Goal: Task Accomplishment & Management: Complete application form

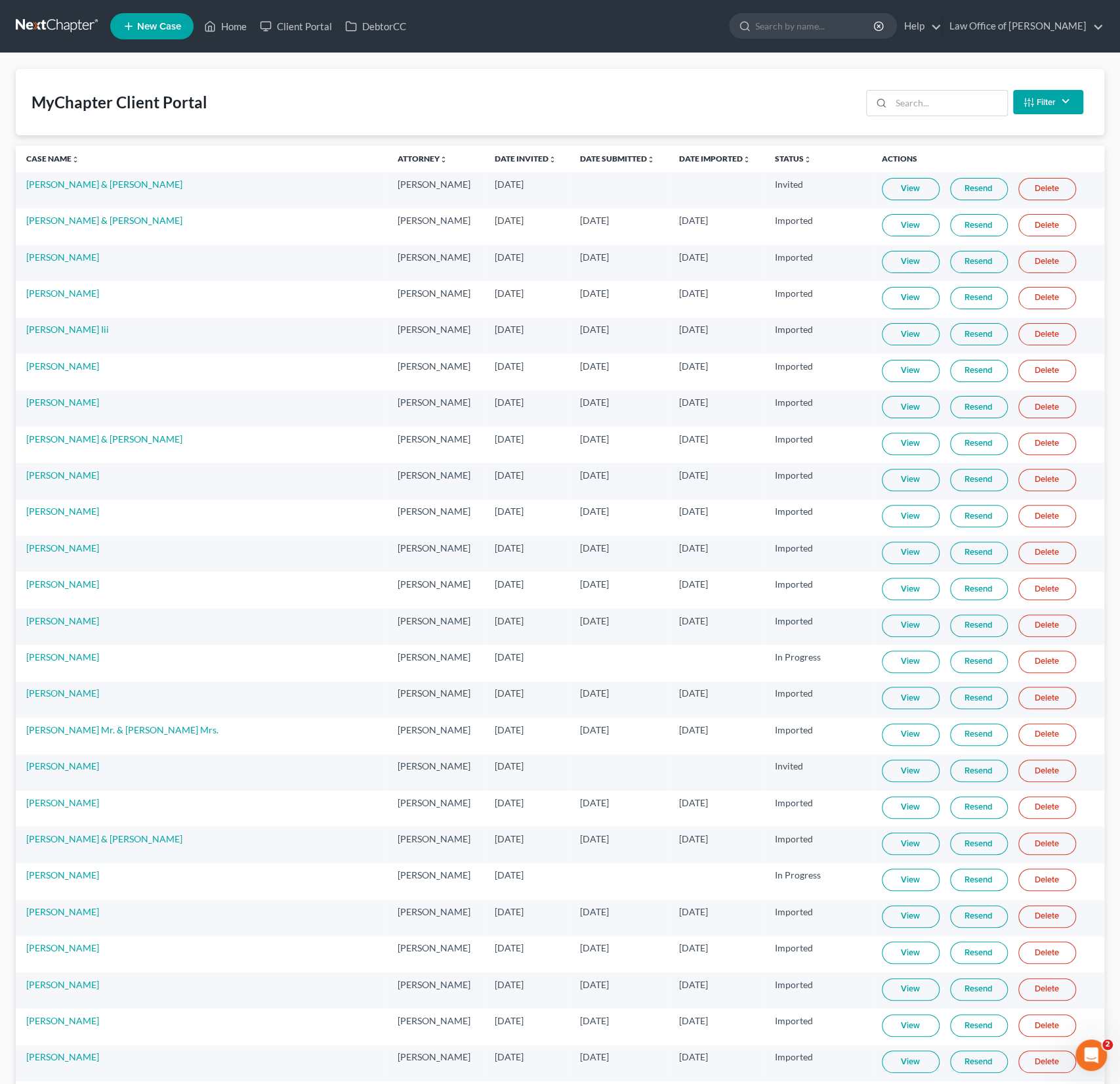
click at [218, 29] on link "Home" at bounding box center [225, 26] width 55 height 24
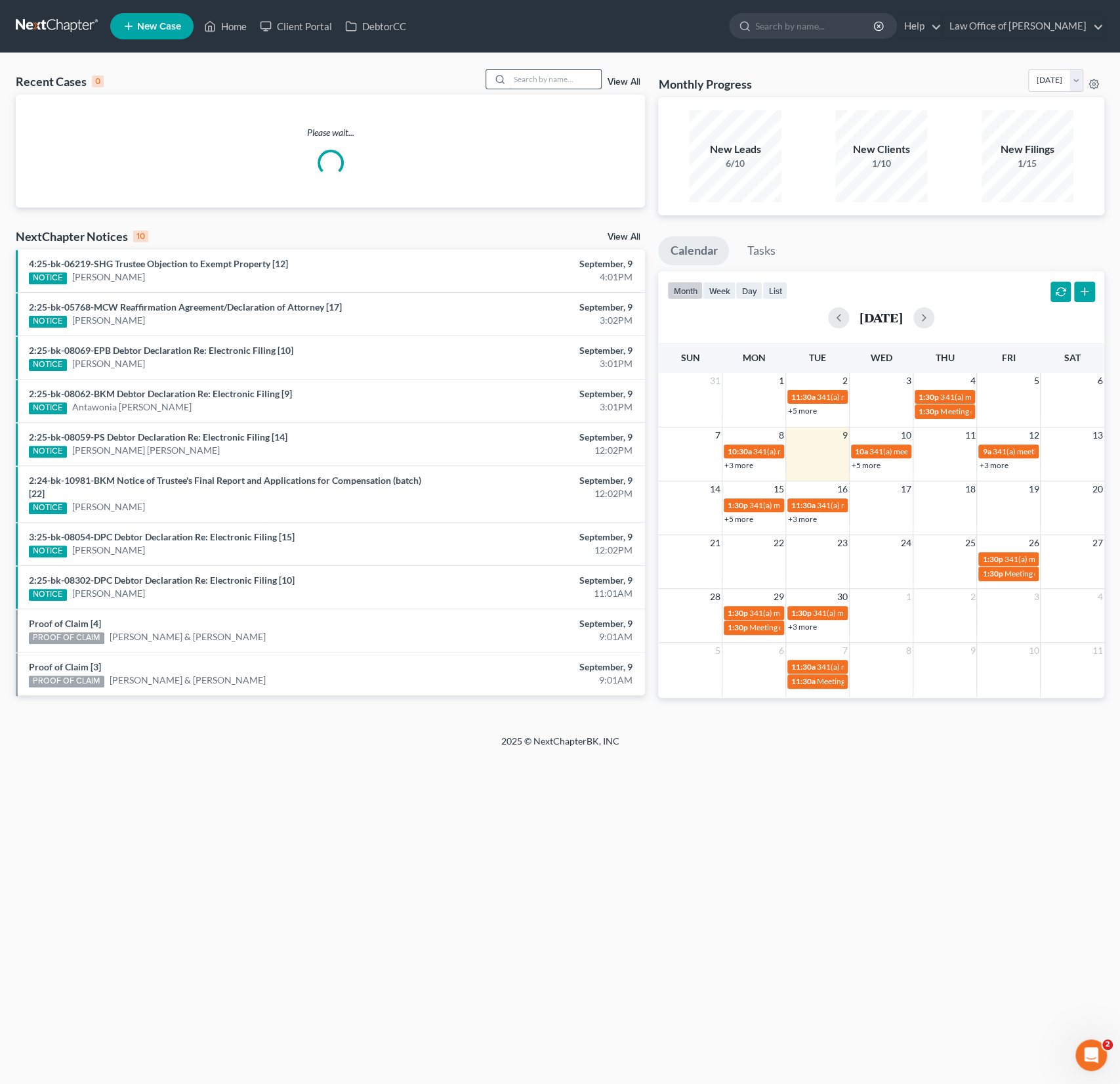
click at [555, 84] on input "search" at bounding box center [555, 79] width 92 height 19
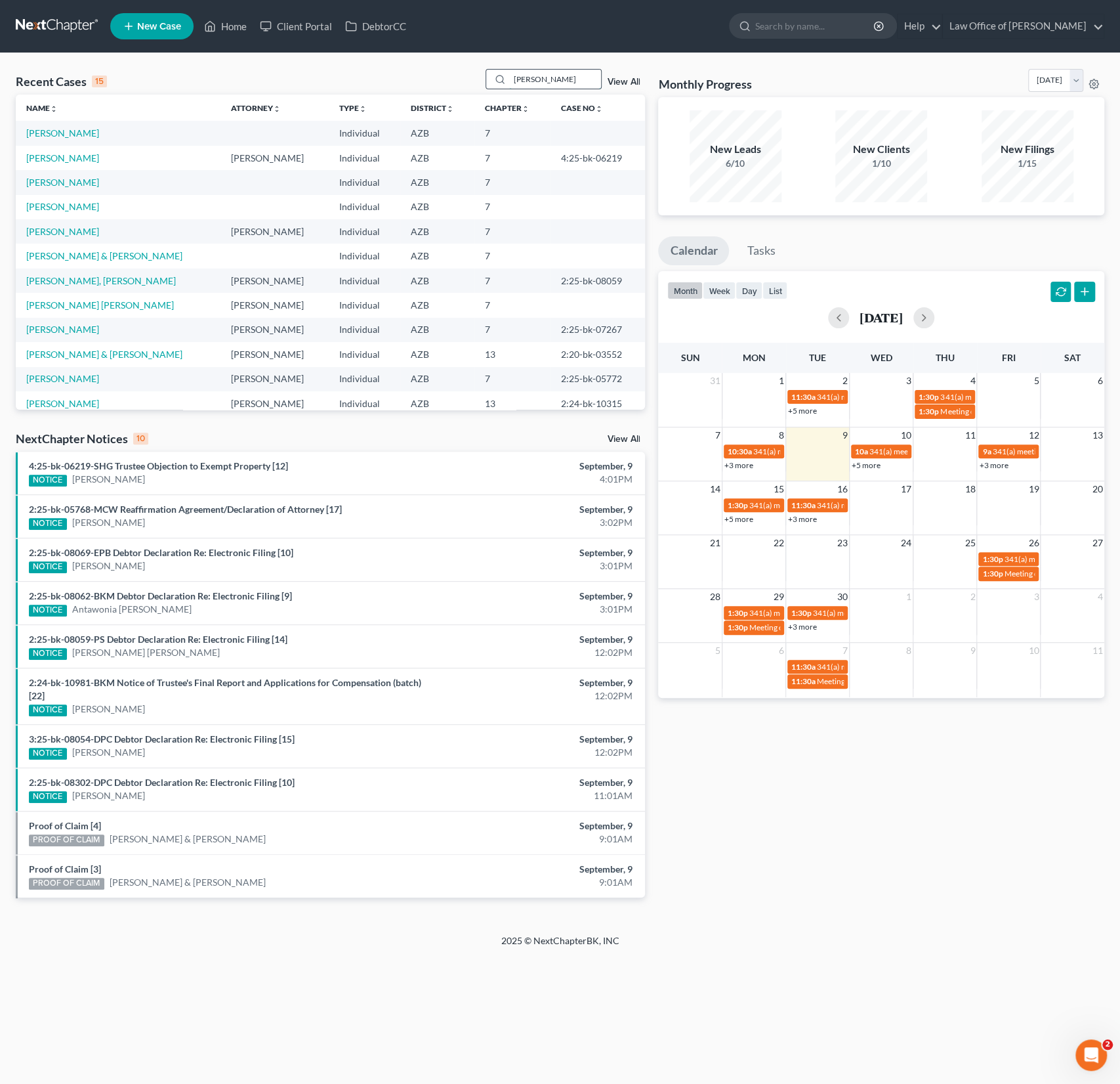
type input "piwinski"
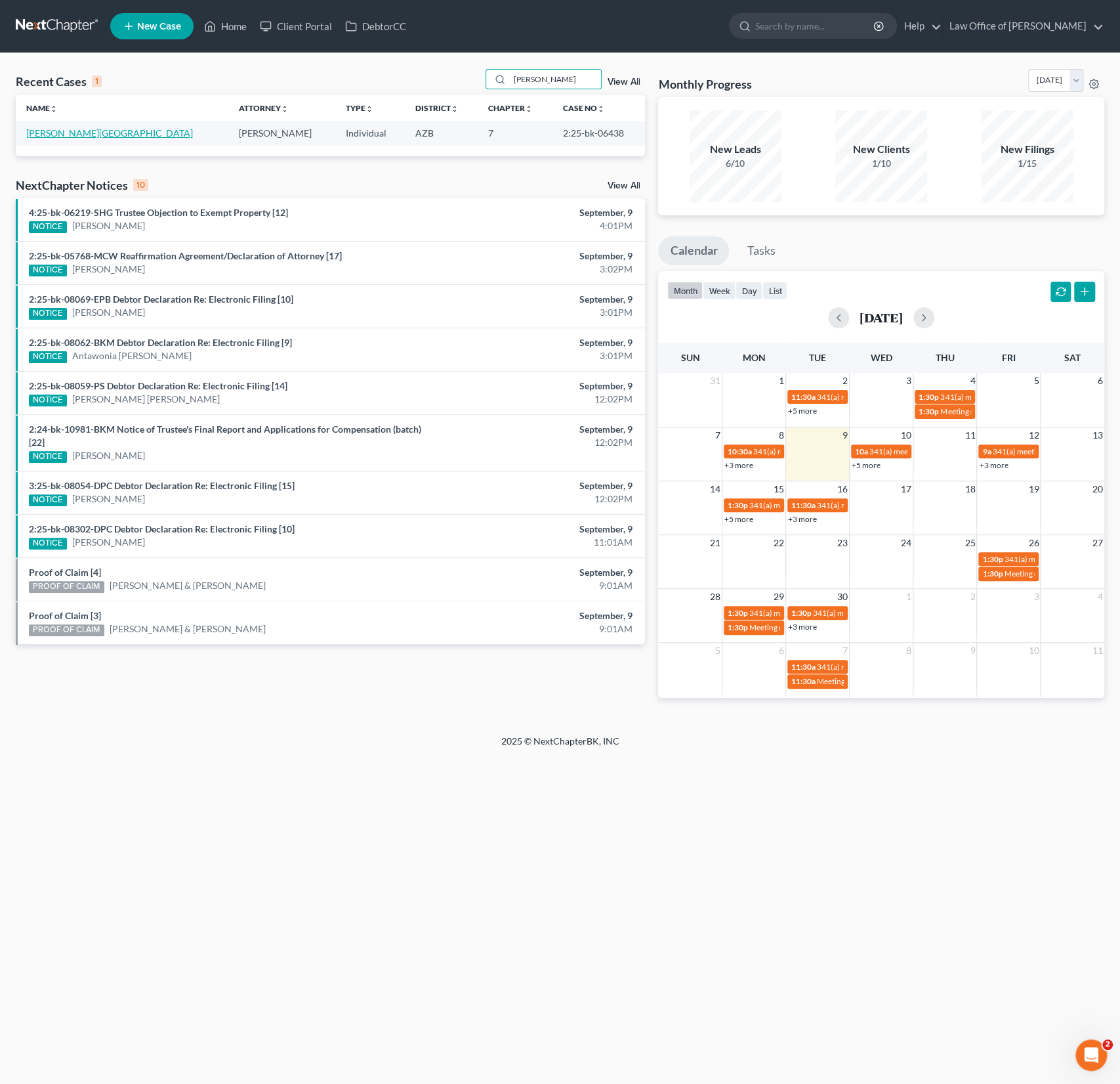
click at [62, 131] on link "[PERSON_NAME][GEOGRAPHIC_DATA]" at bounding box center [110, 133] width 167 height 11
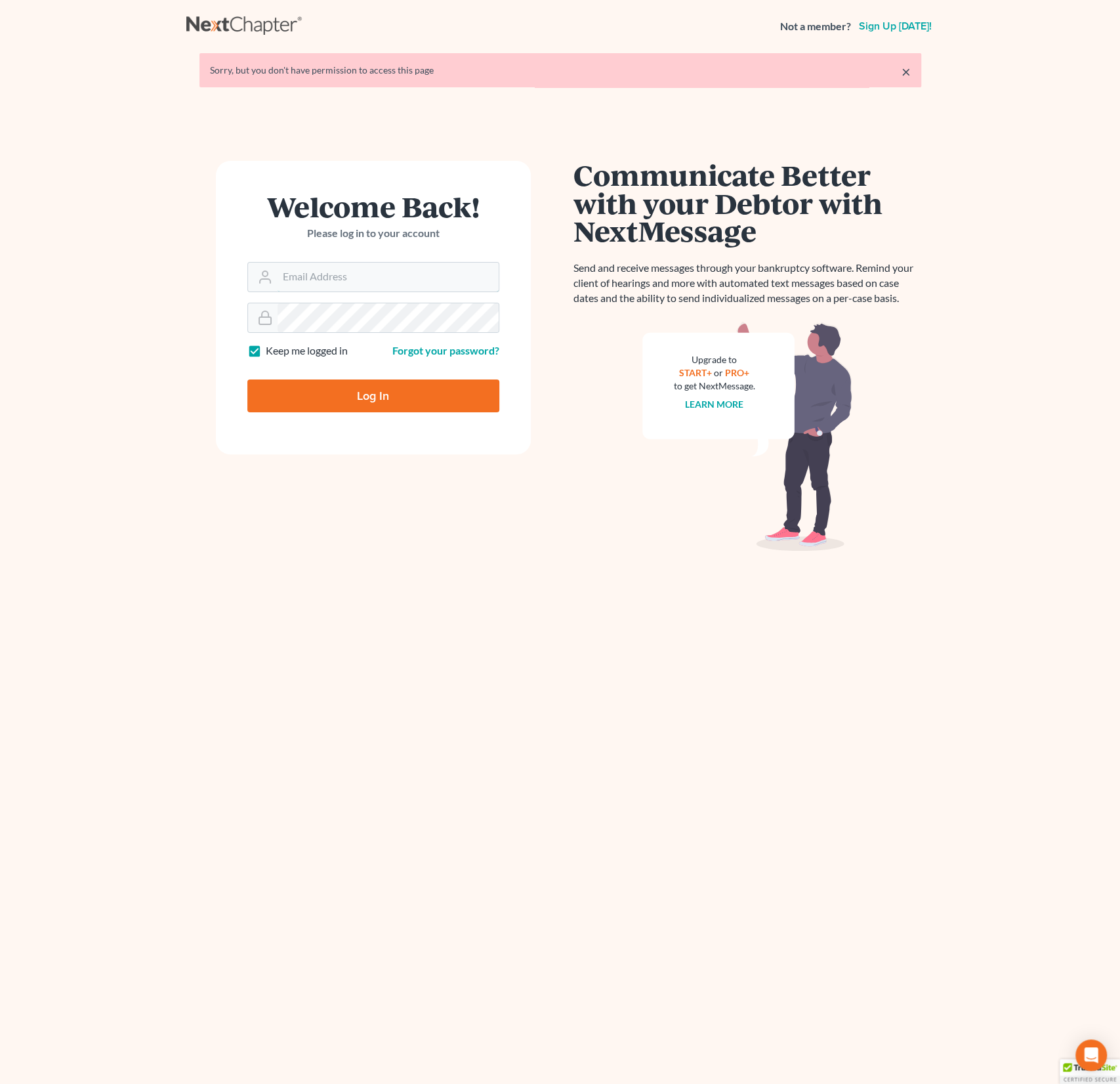
type input "[PERSON_NAME][EMAIL_ADDRESS][DOMAIN_NAME]"
click at [357, 402] on input "Log In" at bounding box center [374, 396] width 252 height 33
type input "Thinking..."
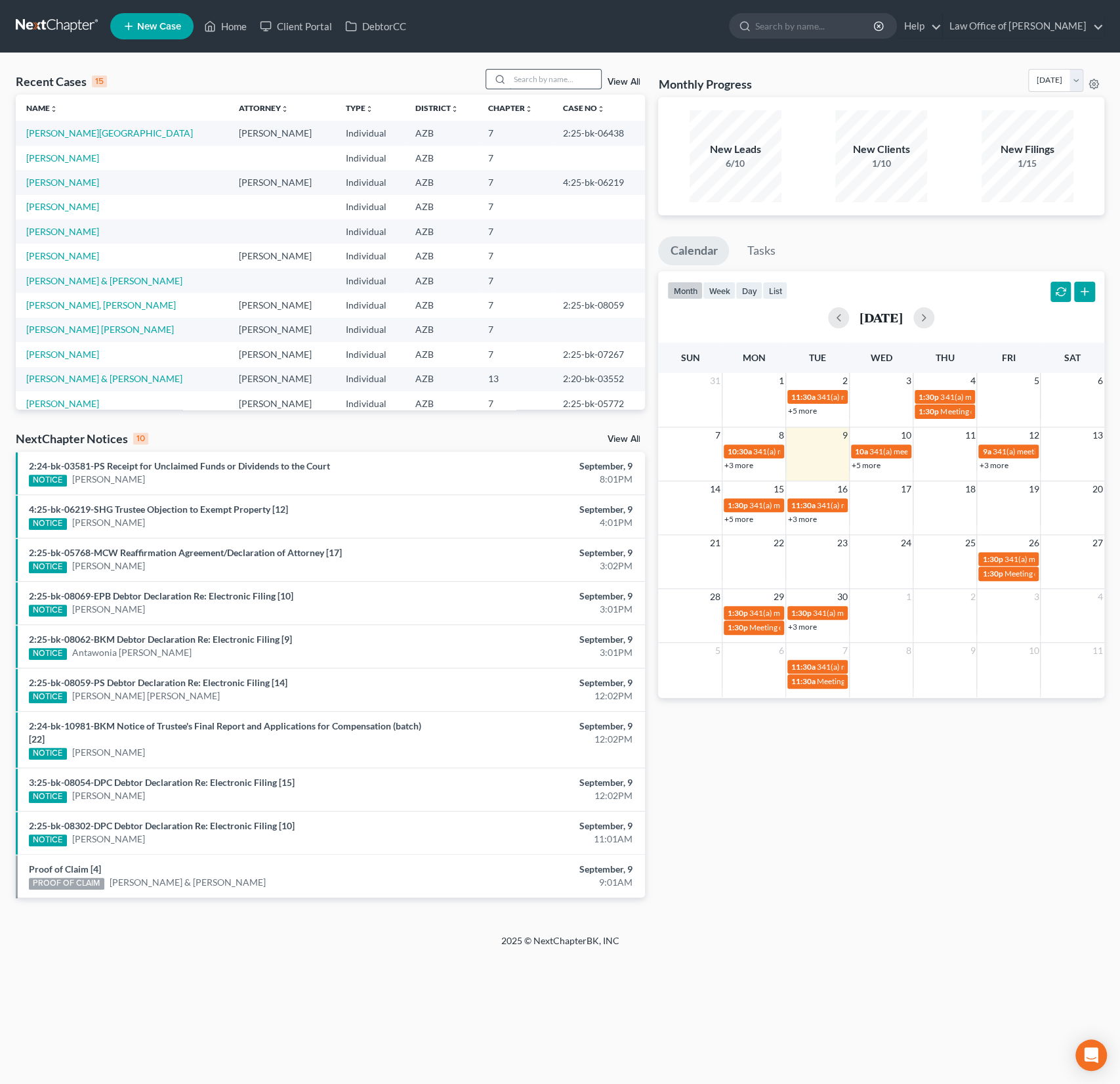
click at [559, 84] on input "search" at bounding box center [555, 79] width 92 height 19
type input "[PERSON_NAME]"
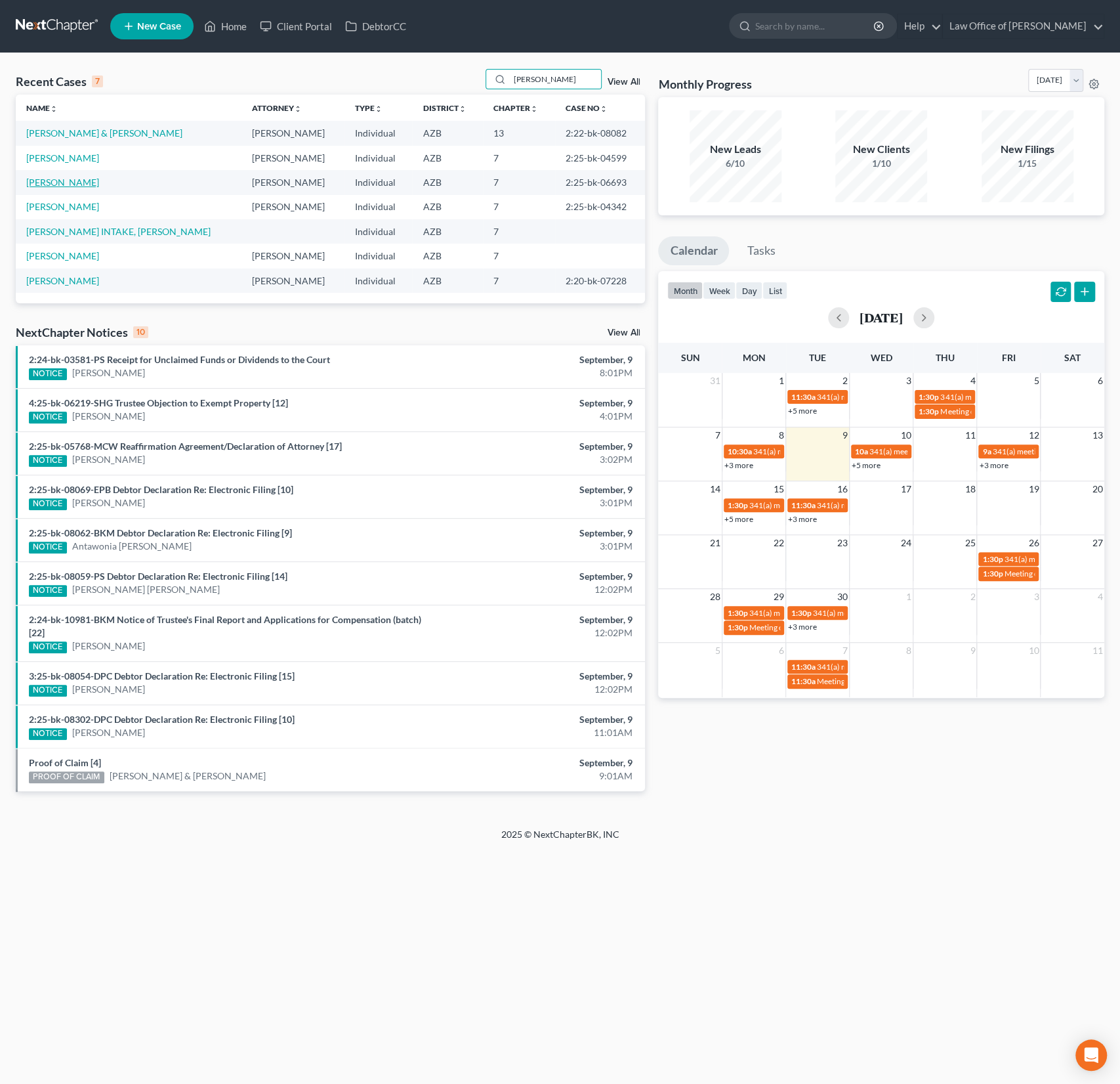
click at [83, 181] on link "[PERSON_NAME]" at bounding box center [63, 182] width 73 height 11
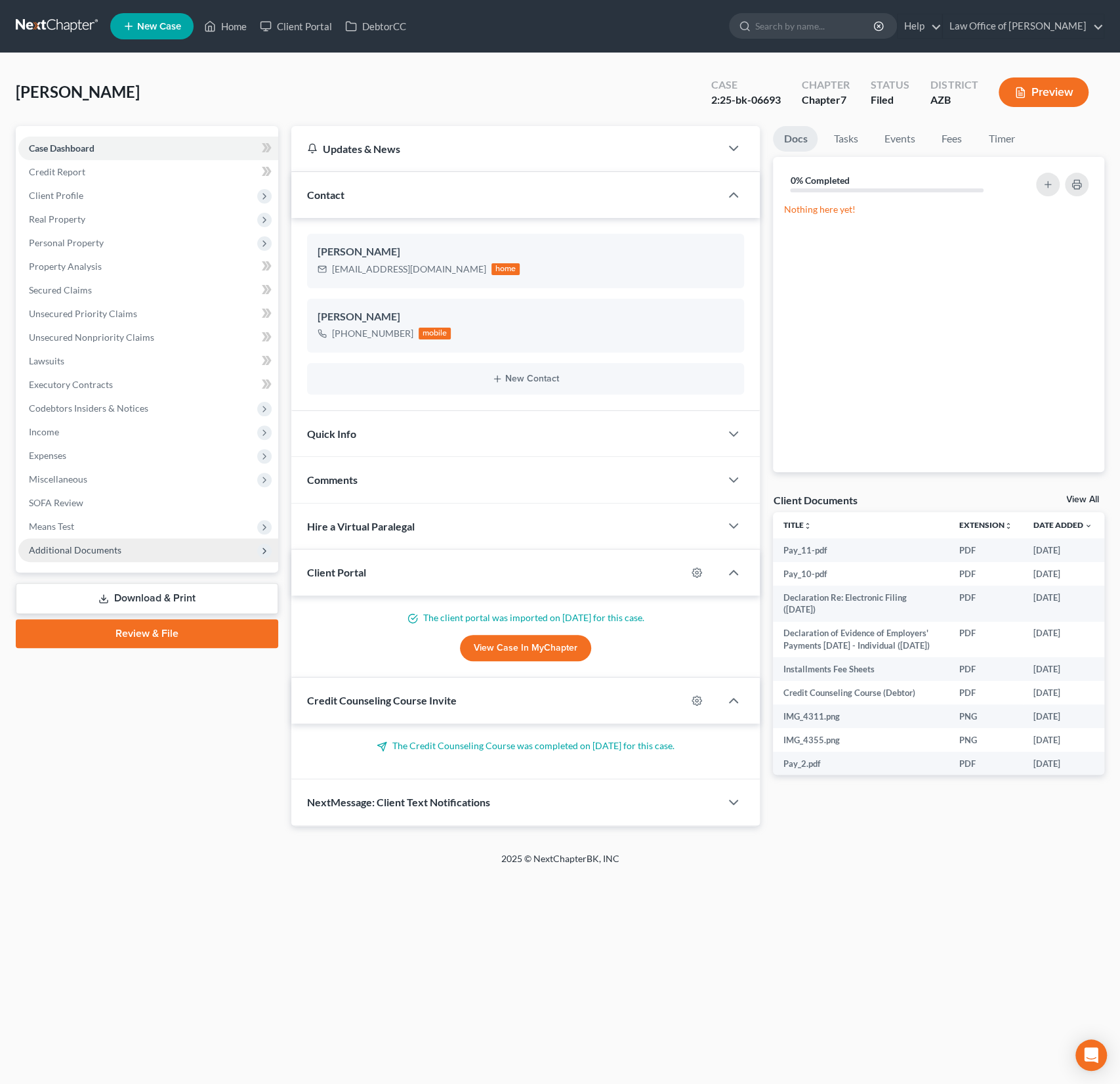
click at [127, 547] on span "Additional Documents" at bounding box center [148, 550] width 260 height 24
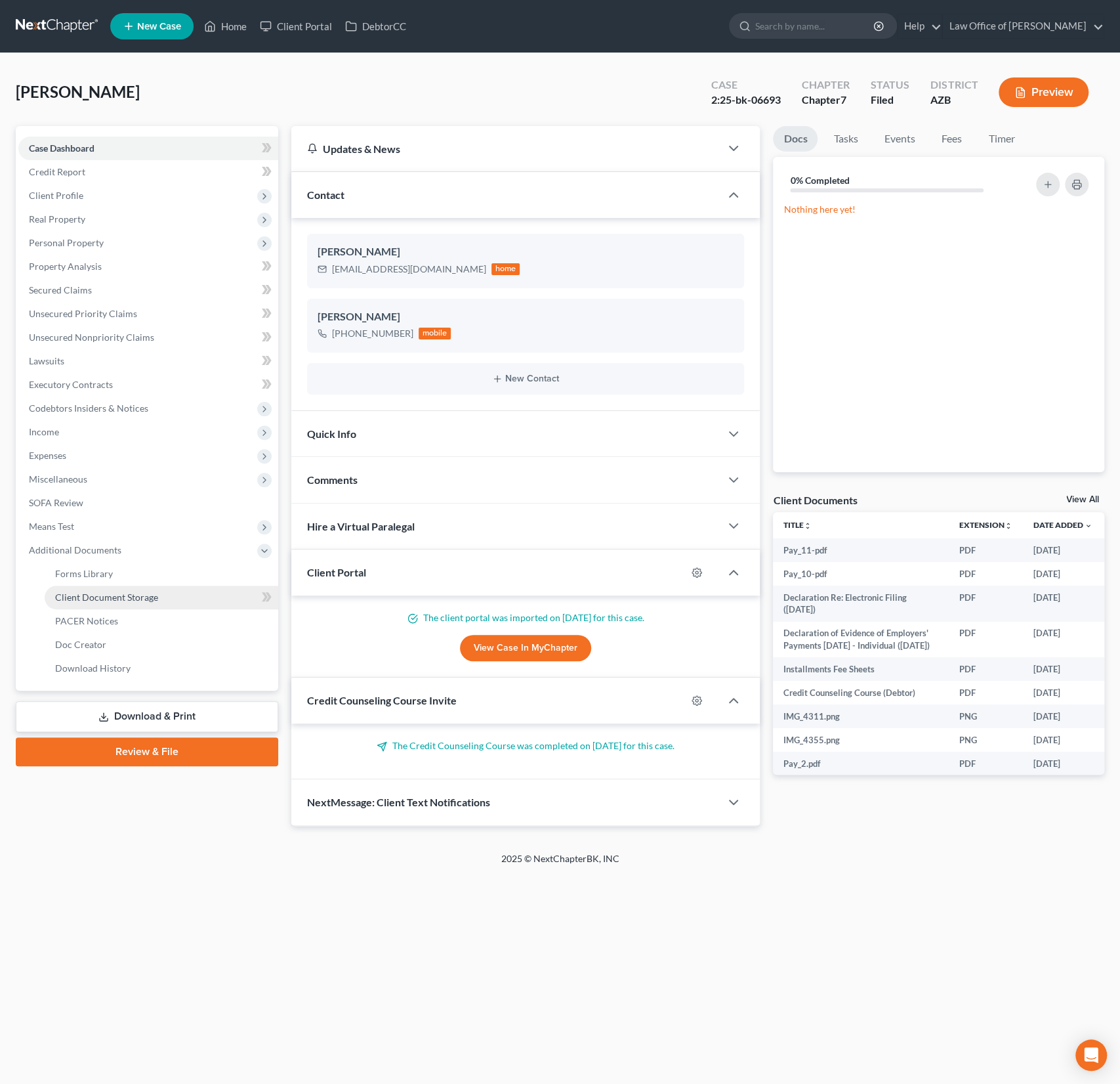
click at [103, 600] on span "Client Document Storage" at bounding box center [107, 596] width 103 height 11
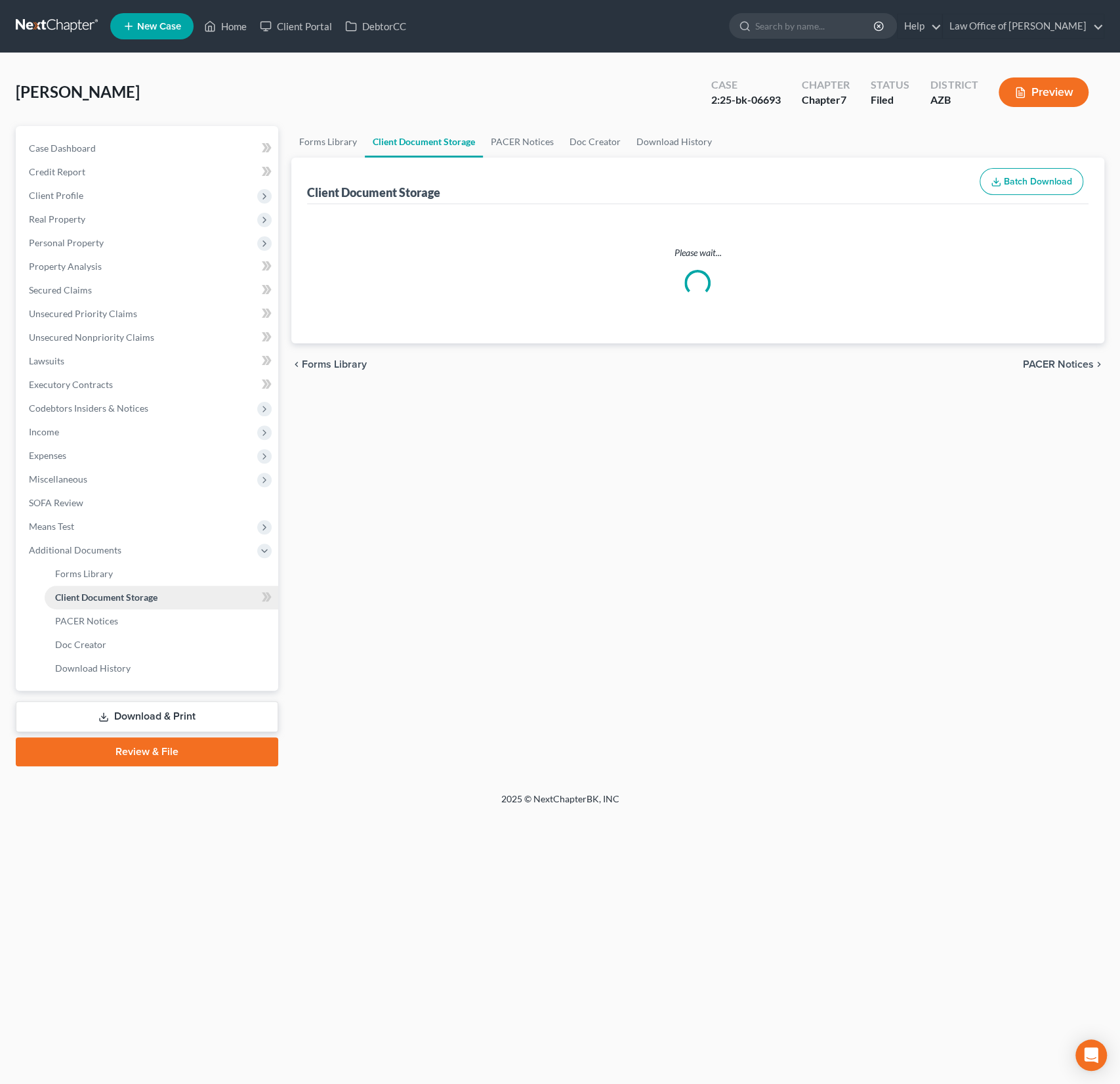
select select "14"
select select "30"
select select "18"
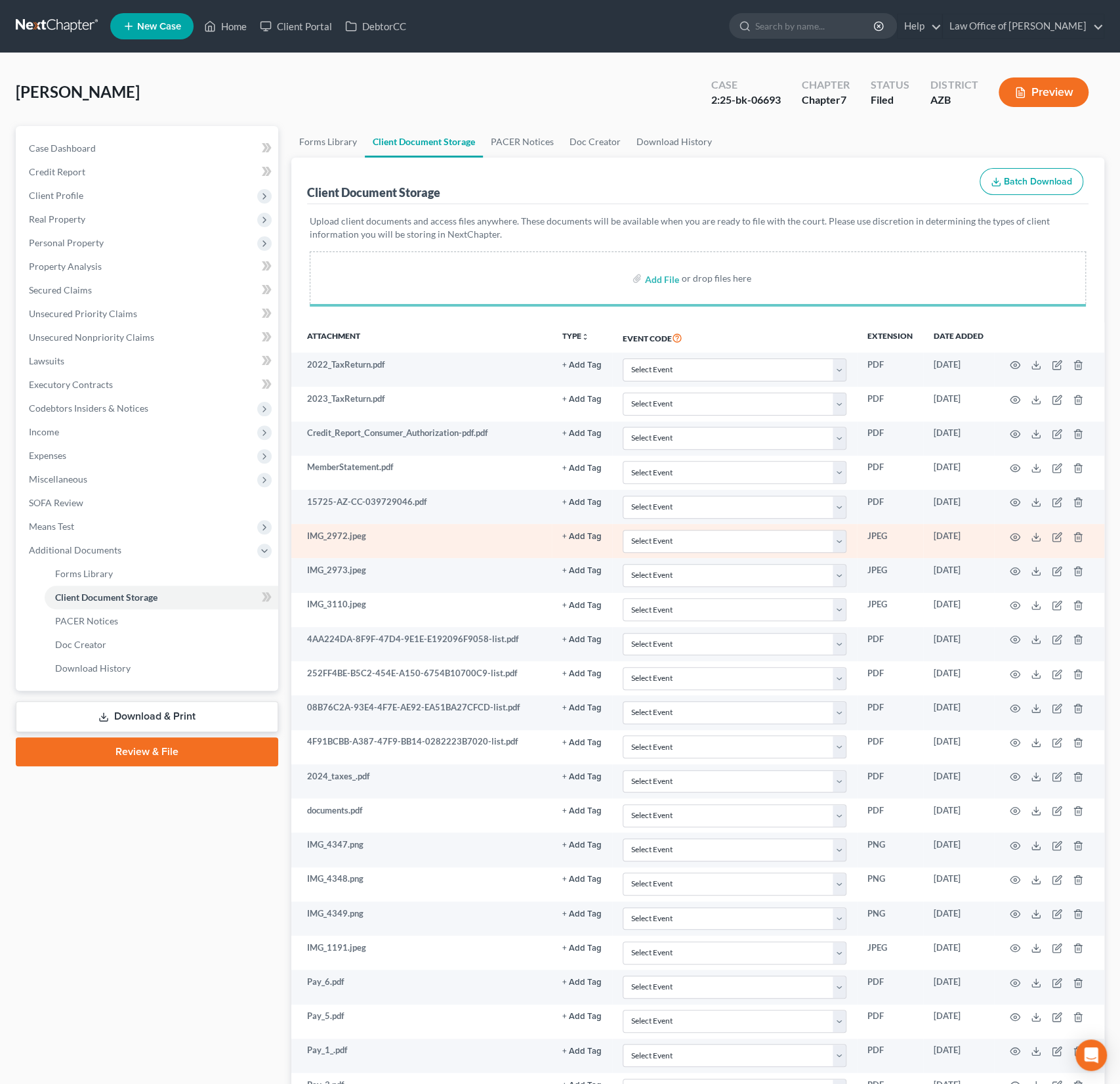
select select "14"
select select "30"
select select "18"
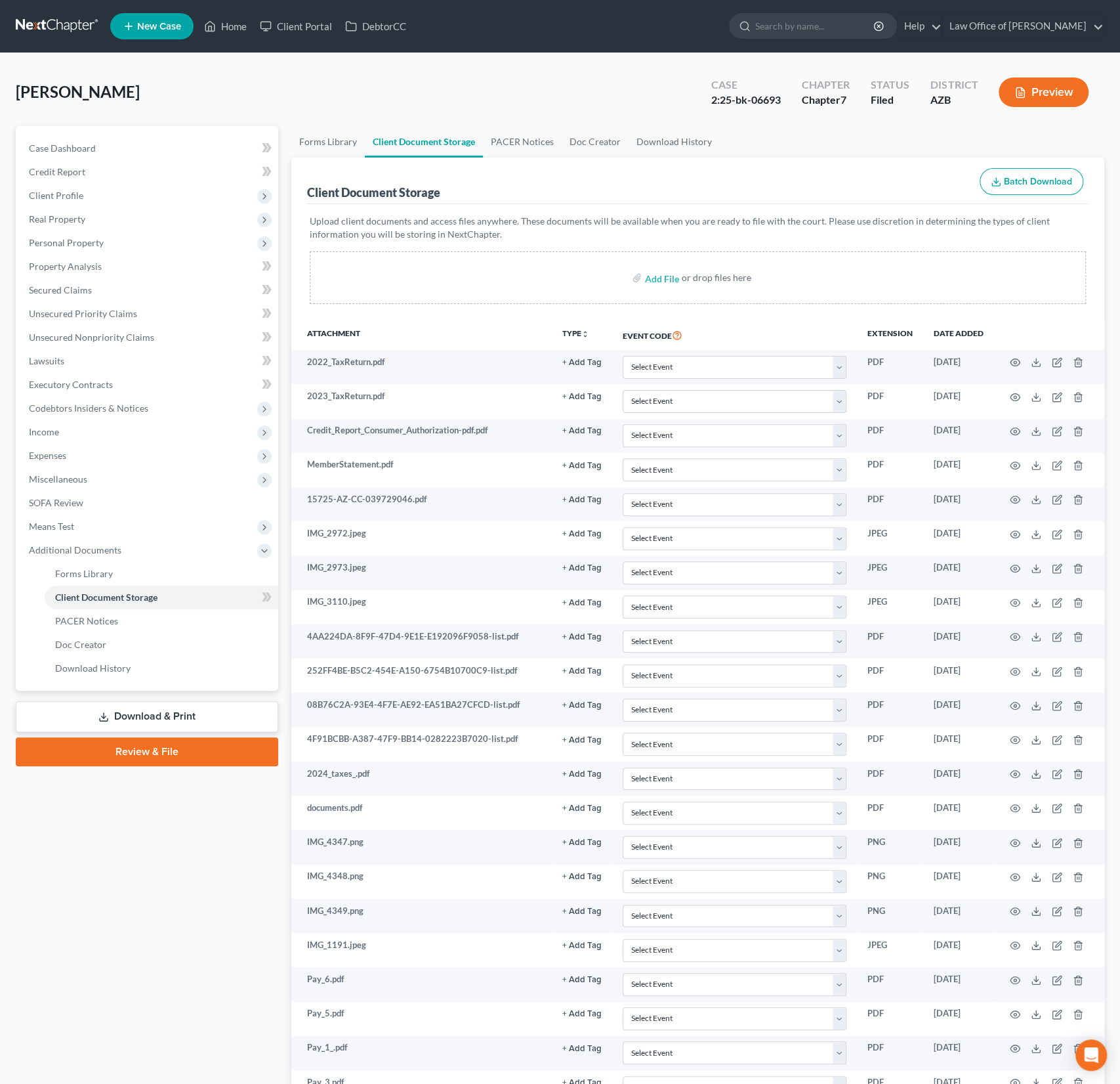
select select "14"
select select "30"
select select "18"
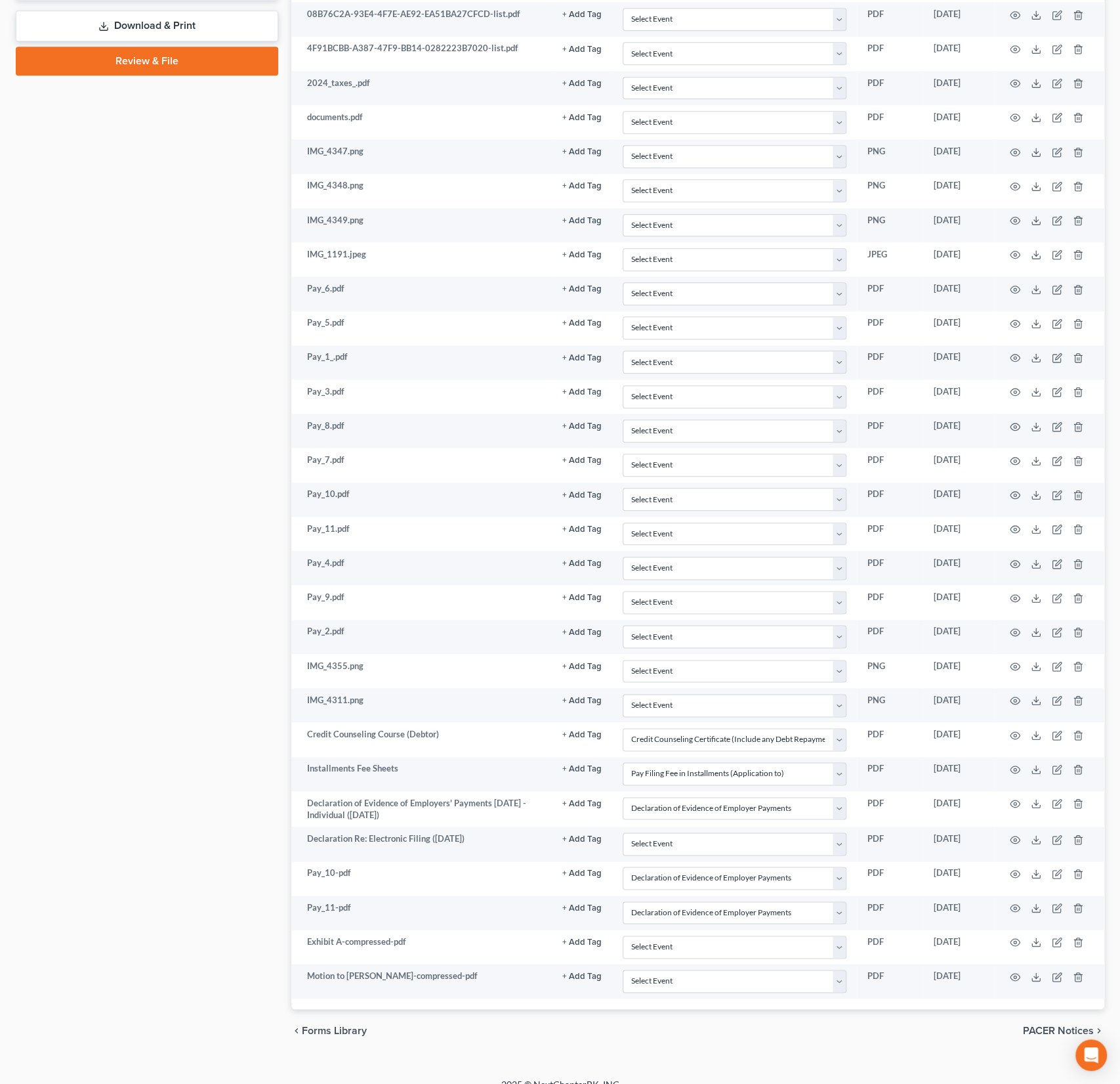
scroll to position [508, 0]
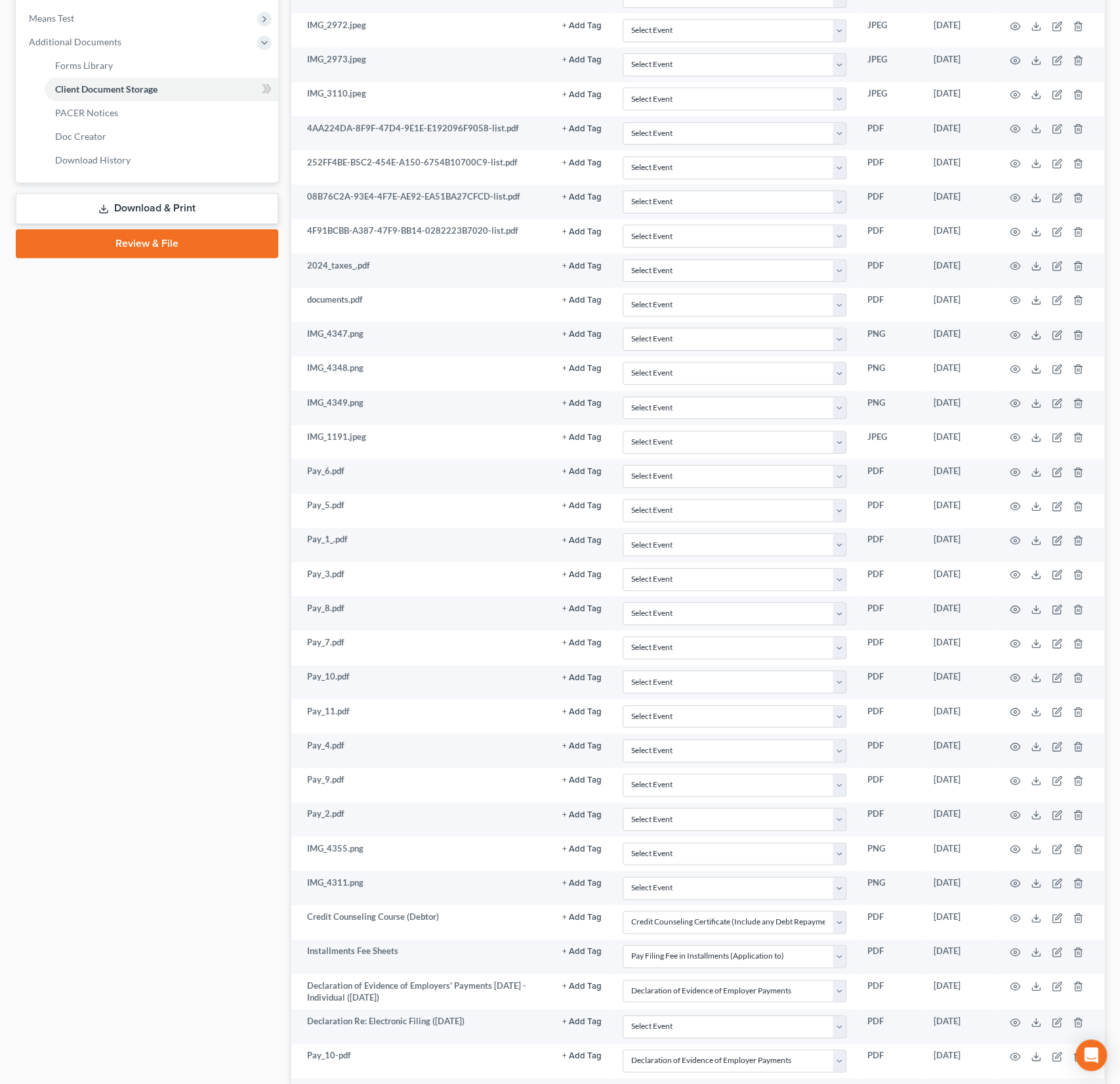
click at [153, 243] on link "Review & File" at bounding box center [146, 243] width 262 height 29
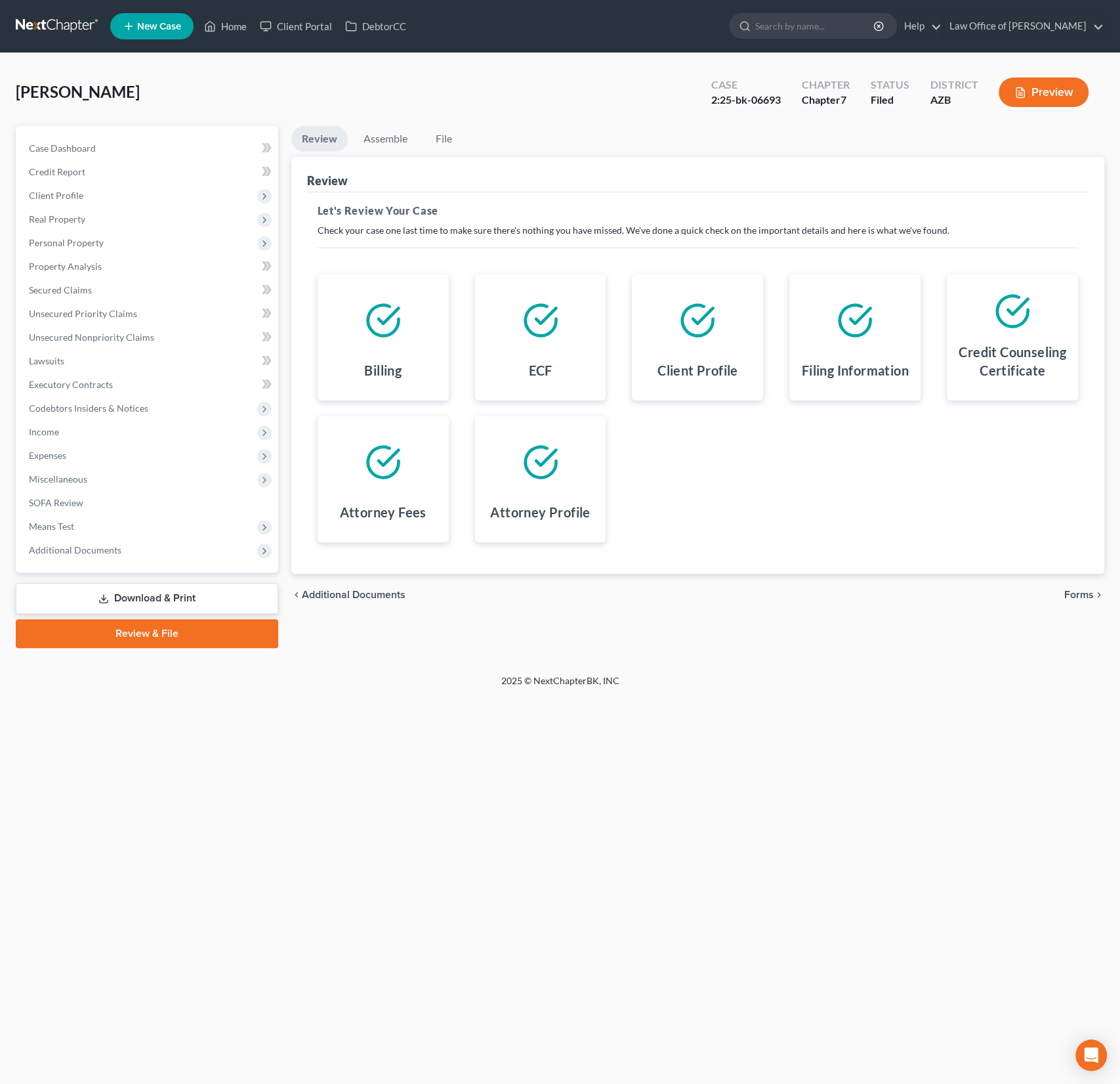
click at [1081, 591] on span "Forms" at bounding box center [1079, 595] width 30 height 11
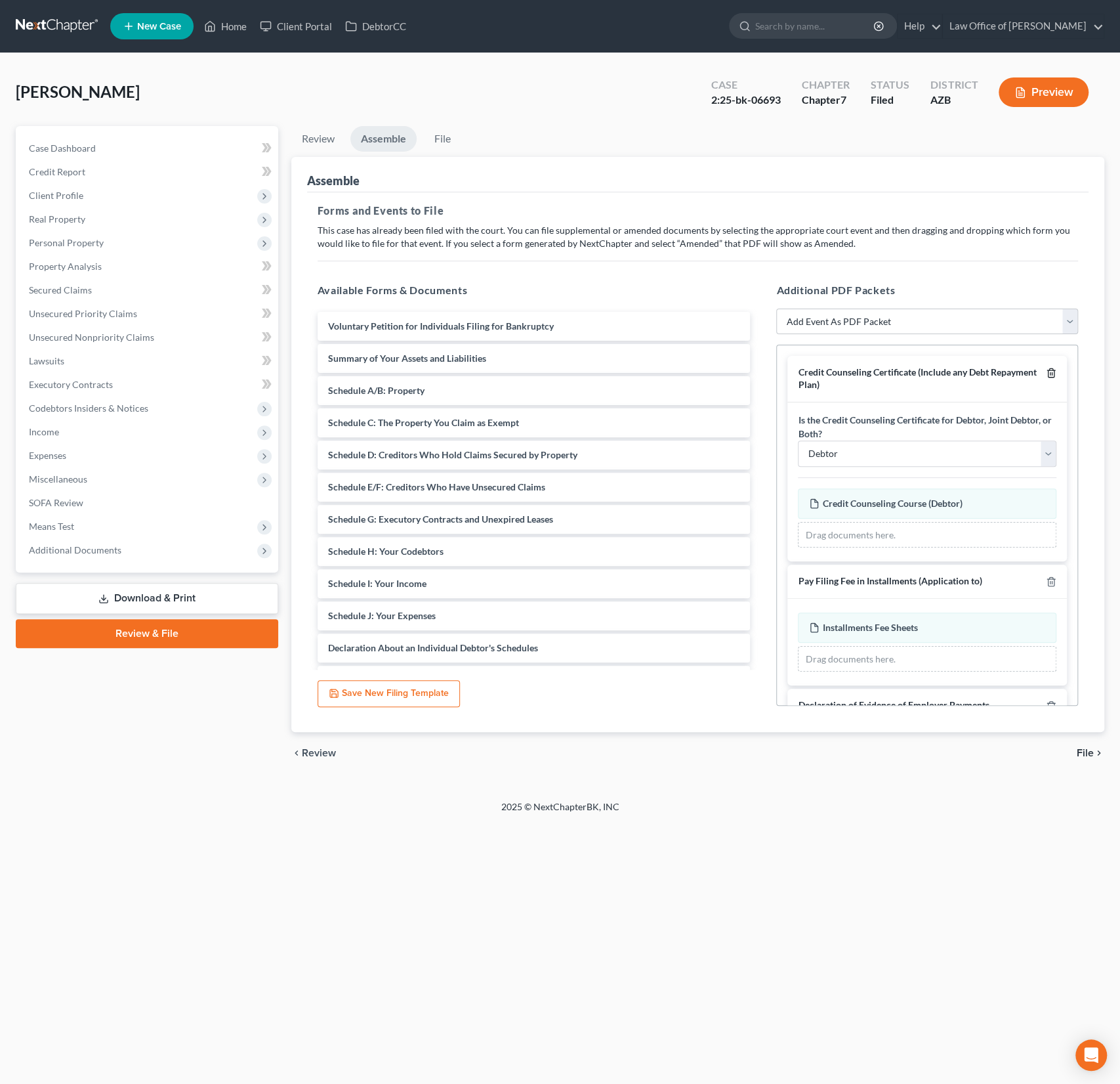
click at [1054, 376] on icon "button" at bounding box center [1052, 373] width 11 height 11
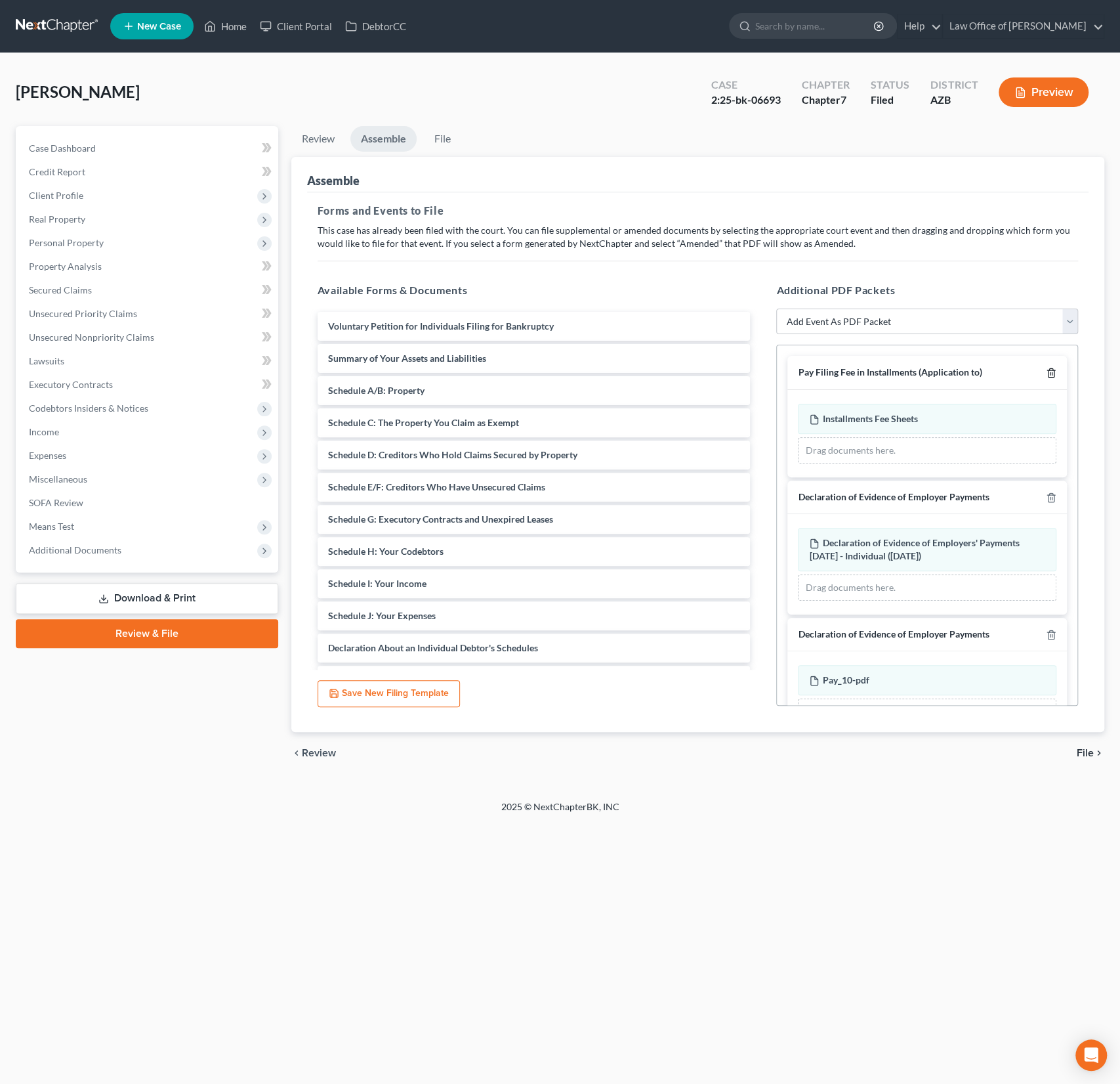
click at [1054, 376] on icon "button" at bounding box center [1052, 373] width 11 height 11
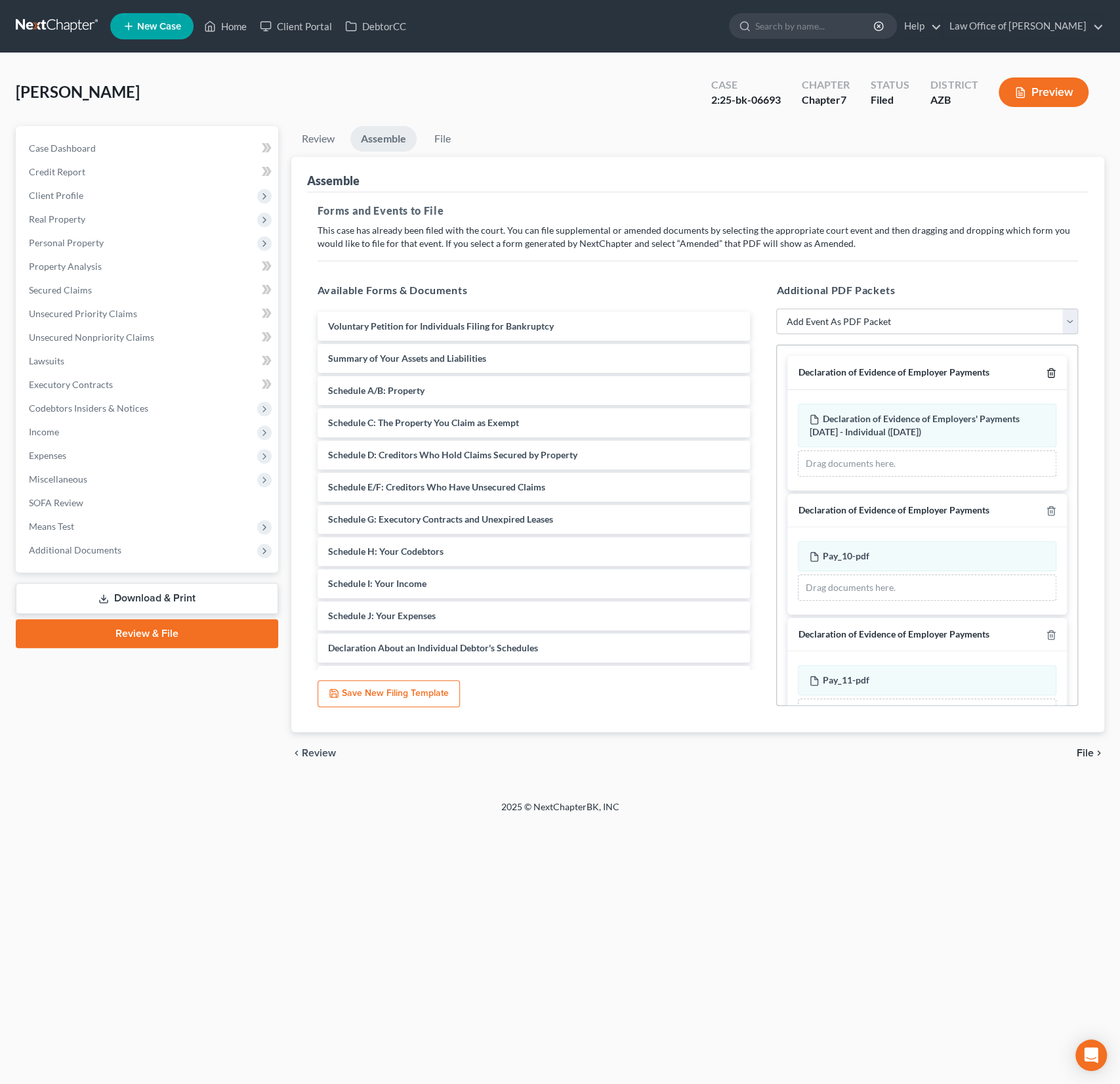
click at [1054, 376] on icon "button" at bounding box center [1052, 373] width 11 height 11
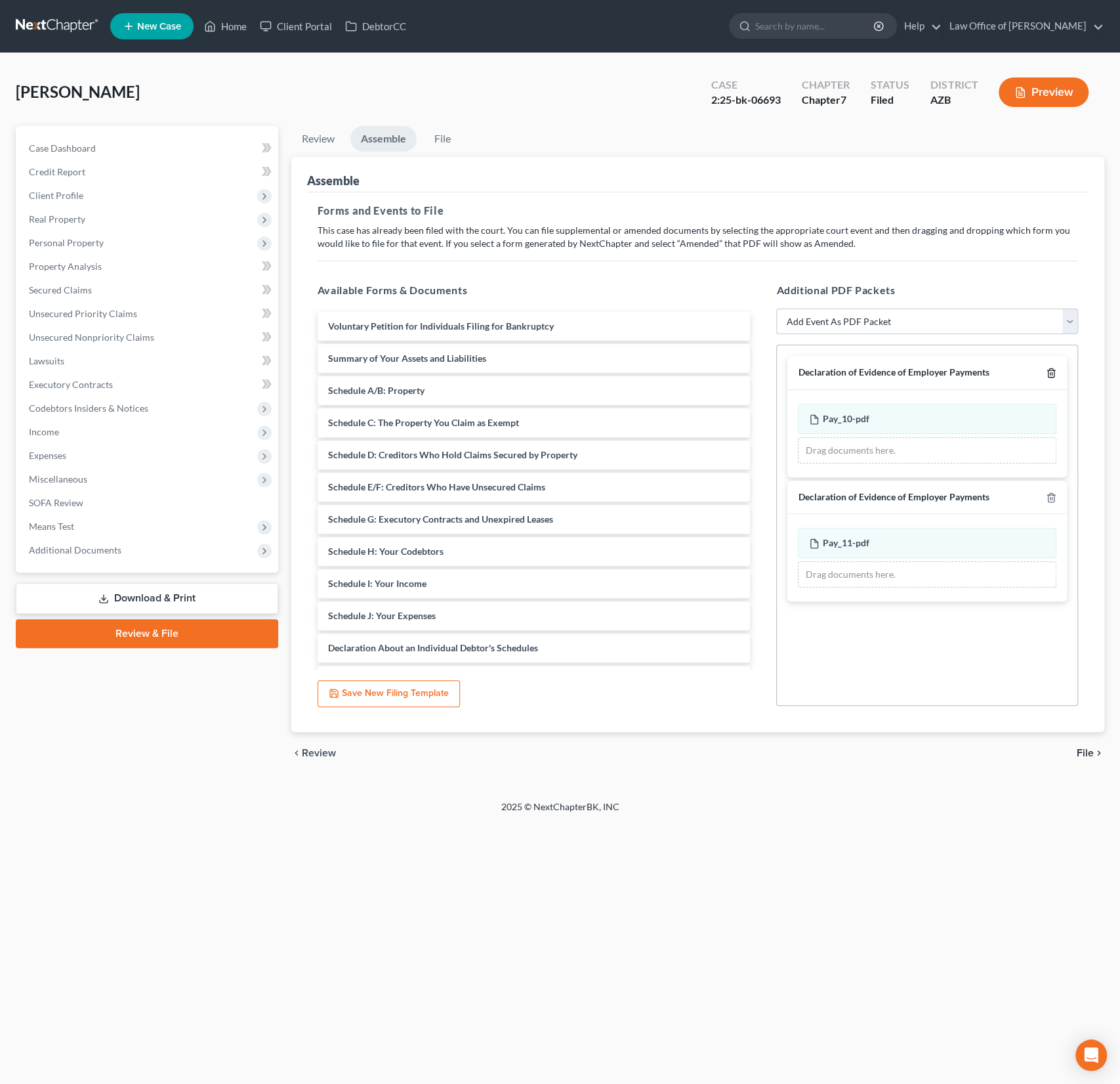
click at [1054, 376] on icon "button" at bounding box center [1052, 373] width 11 height 11
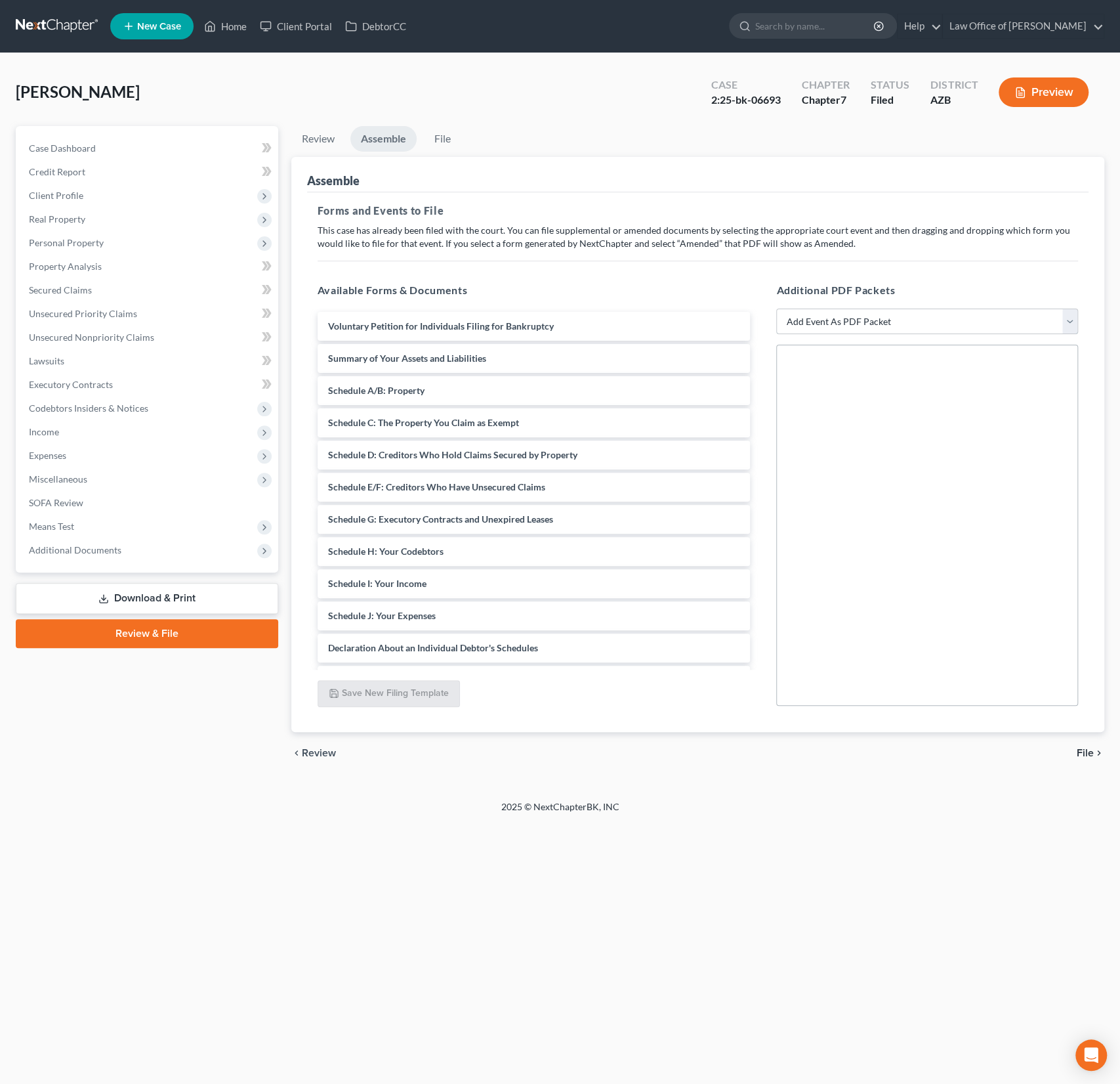
click at [1008, 323] on select "Add Event As PDF Packet Amendment to Mailing List (32.00 fee) Amendment to Peti…" at bounding box center [927, 321] width 302 height 26
click at [237, 26] on link "Home" at bounding box center [225, 26] width 55 height 24
